Goal: Task Accomplishment & Management: Use online tool/utility

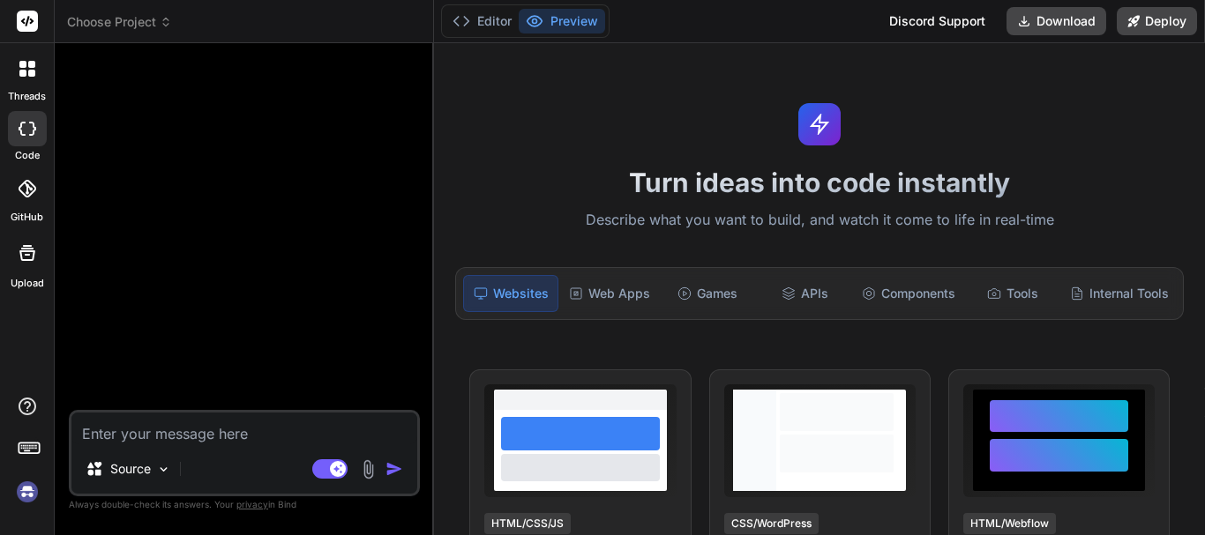
click at [27, 491] on img at bounding box center [27, 492] width 30 height 30
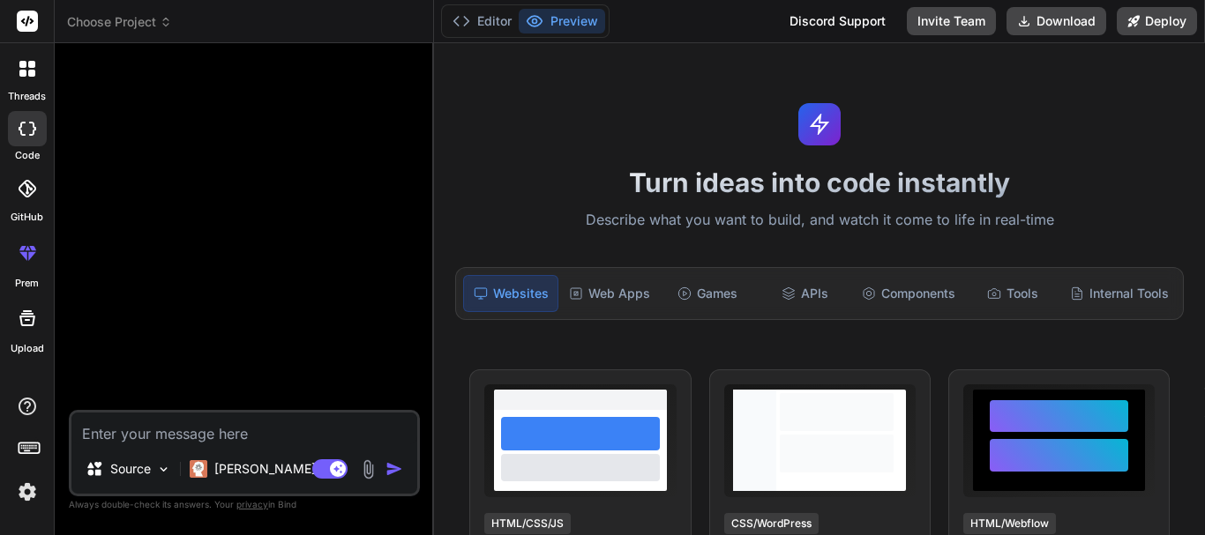
type textarea "x"
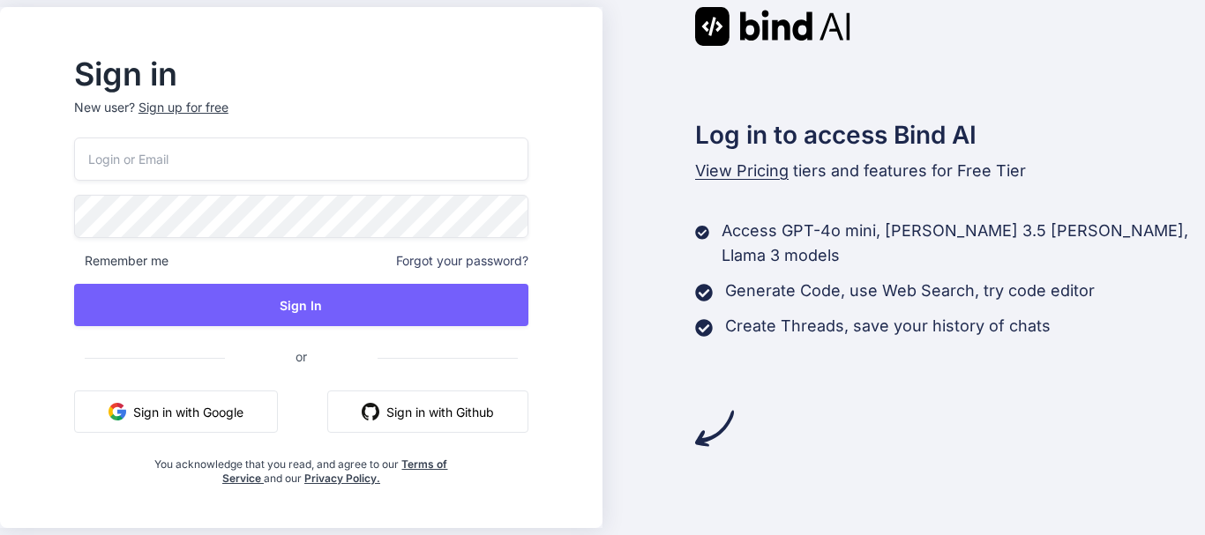
click at [93, 470] on div "Sign in New user? Sign up for free Remember me Forgot your password? Sign In or…" at bounding box center [301, 273] width 511 height 426
click at [217, 426] on button "Sign in with Google" at bounding box center [176, 412] width 204 height 42
click at [175, 418] on button "Sign in with Google" at bounding box center [176, 412] width 204 height 42
click at [252, 413] on button "Sign in with Google" at bounding box center [176, 412] width 204 height 42
